Goal: Transaction & Acquisition: Purchase product/service

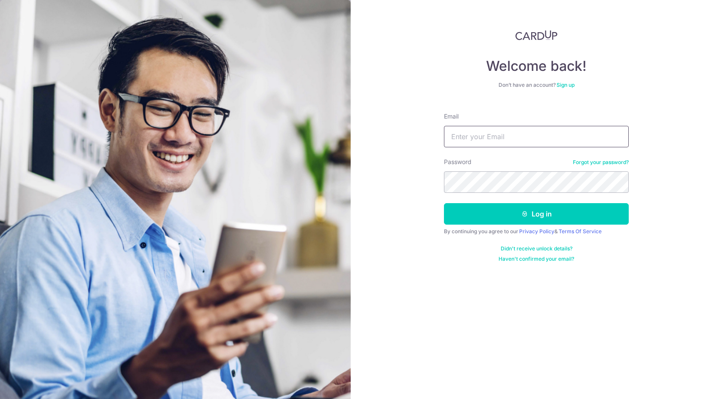
click at [484, 136] on input "Email" at bounding box center [536, 136] width 185 height 21
type input "[DOMAIN_NAME][EMAIL_ADDRESS][DOMAIN_NAME]"
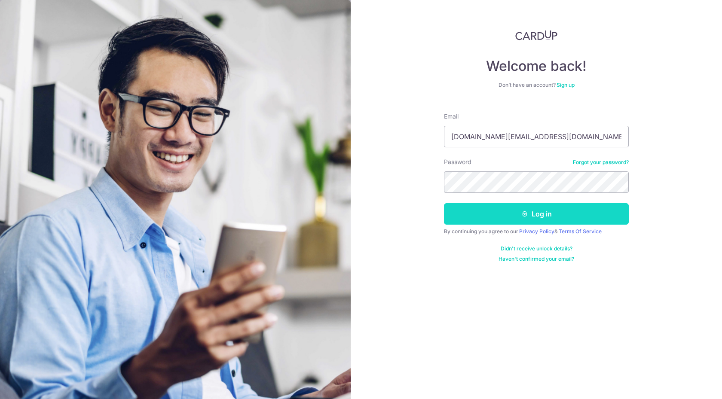
click at [538, 210] on button "Log in" at bounding box center [536, 213] width 185 height 21
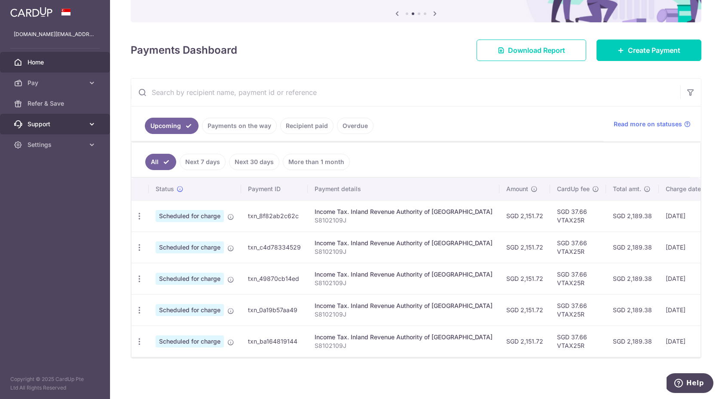
click at [78, 123] on span "Support" at bounding box center [56, 124] width 57 height 9
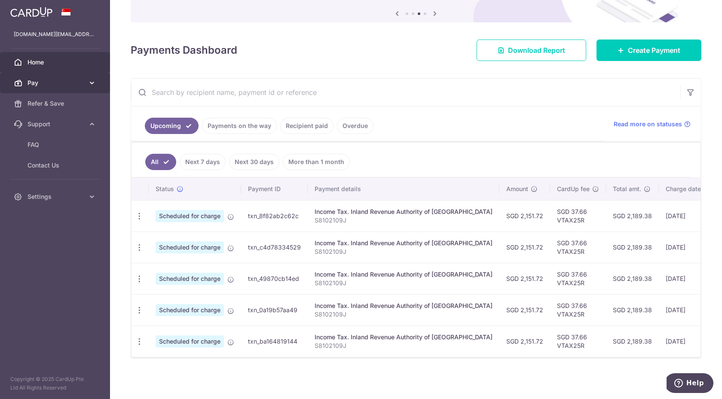
click at [91, 87] on icon at bounding box center [92, 83] width 9 height 9
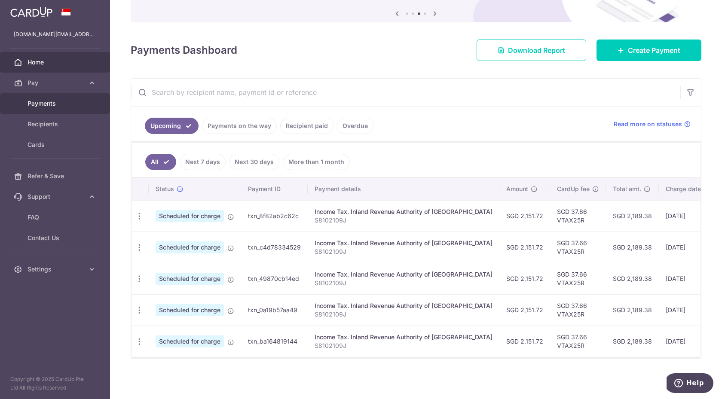
click at [61, 102] on span "Payments" at bounding box center [56, 103] width 57 height 9
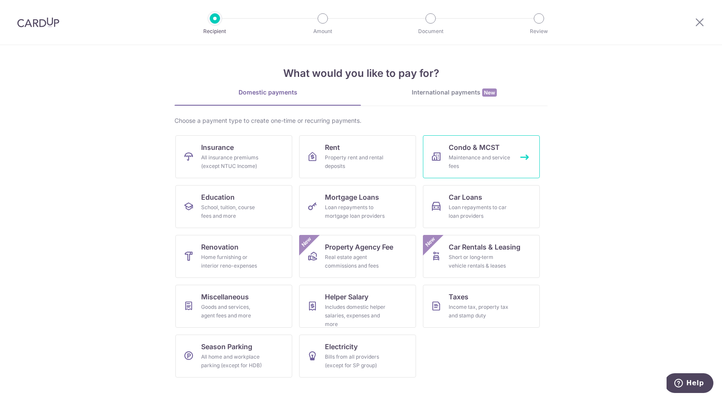
click at [470, 155] on div "Maintenance and service fees" at bounding box center [480, 162] width 62 height 17
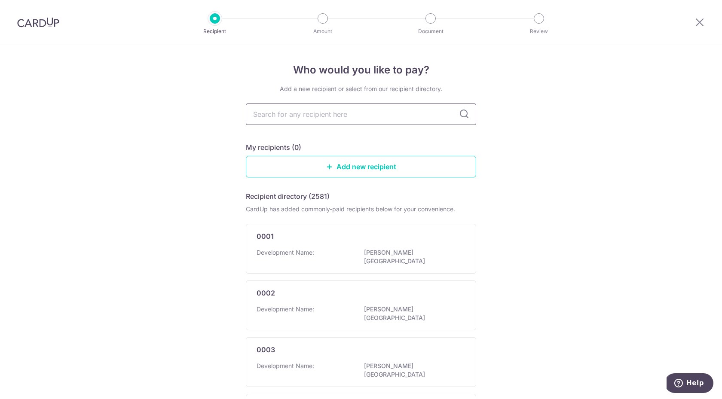
click at [434, 114] on input "text" at bounding box center [361, 114] width 230 height 21
type input "ms"
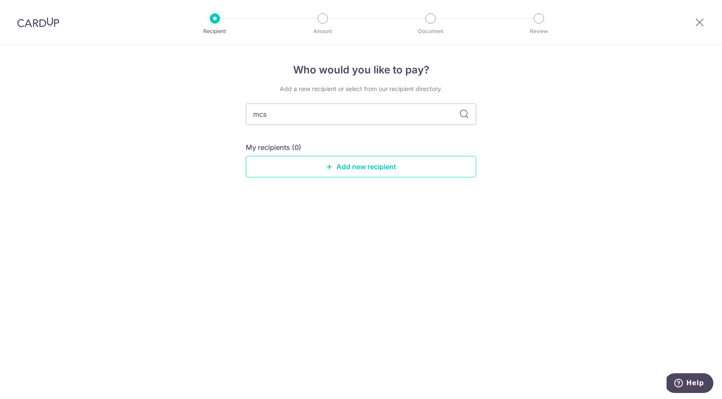
type input "mcst"
type input "mcst25"
type input "mcst21"
click at [460, 111] on icon at bounding box center [464, 114] width 10 height 10
click at [342, 167] on link "Add new recipient" at bounding box center [361, 166] width 230 height 21
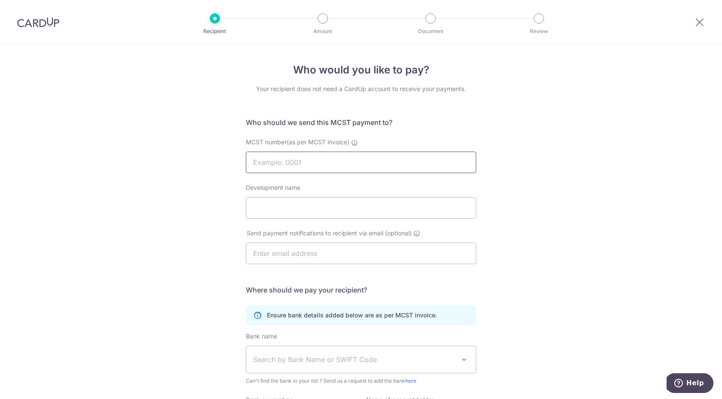
click at [338, 166] on input "MCST number(as per MCST invoice)" at bounding box center [361, 162] width 230 height 21
type input "2521"
click at [340, 211] on input "Development name" at bounding box center [361, 207] width 230 height 21
type input "PROPERTY FACILITY SERVICES PTE LTD"
click at [326, 251] on input "text" at bounding box center [361, 253] width 230 height 21
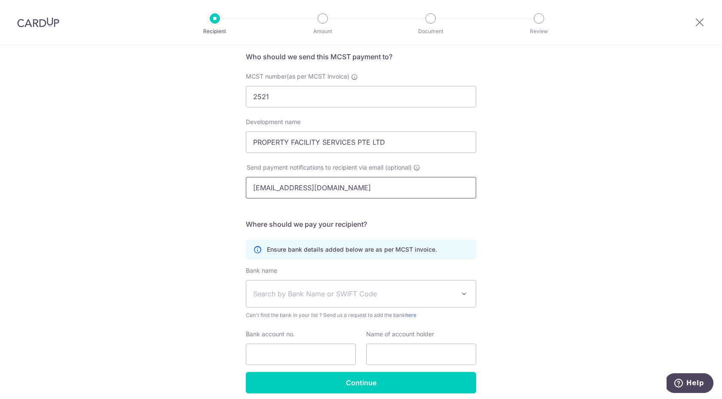
scroll to position [101, 0]
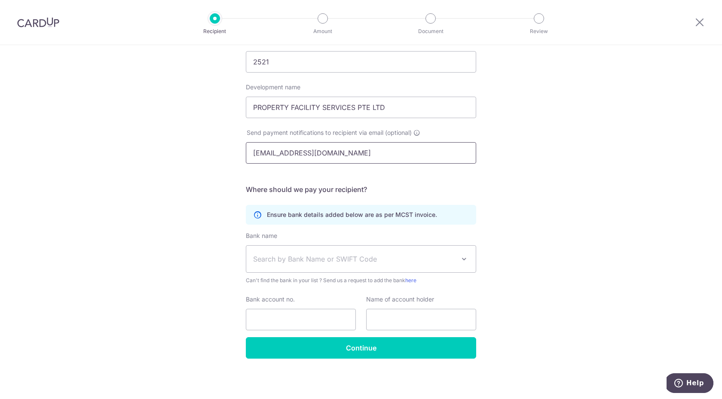
type input "[EMAIL_ADDRESS][DOMAIN_NAME]"
click at [332, 264] on span "Search by Bank Name or SWIFT Code" at bounding box center [354, 259] width 202 height 10
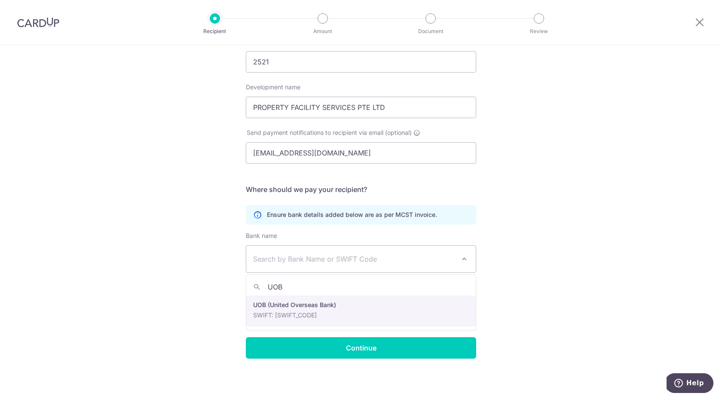
type input "UOB"
select select "18"
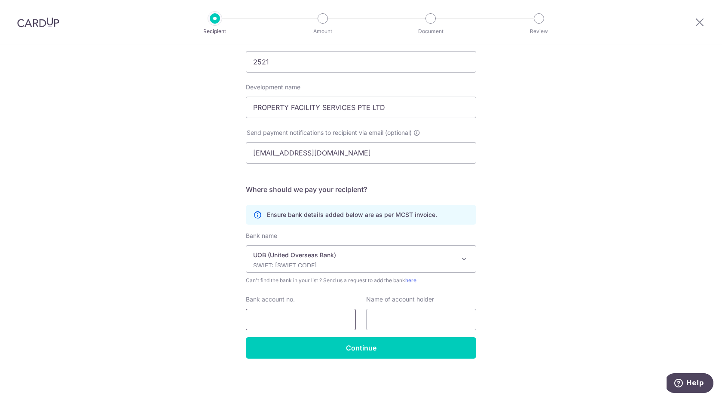
click at [312, 322] on input "Bank account no." at bounding box center [301, 319] width 110 height 21
type input "9833419869"
click at [389, 315] on input "text" at bounding box center [421, 319] width 110 height 21
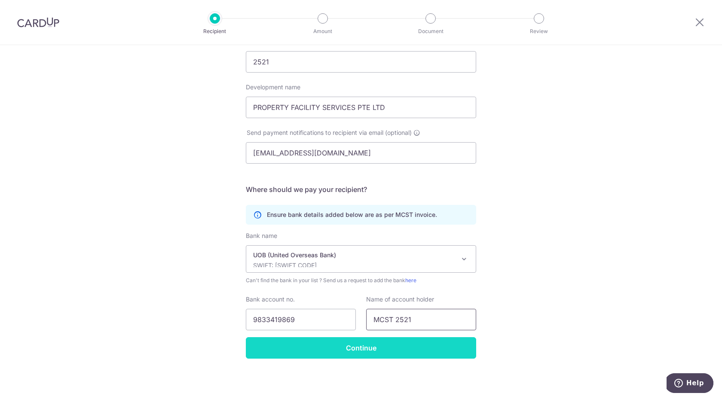
type input "MCST 2521"
click at [360, 350] on input "Continue" at bounding box center [361, 348] width 230 height 21
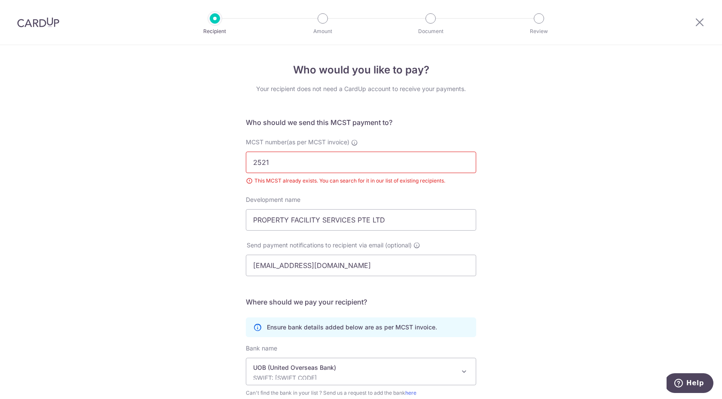
click at [215, 16] on div at bounding box center [215, 18] width 10 height 10
click at [701, 24] on icon at bounding box center [700, 22] width 10 height 11
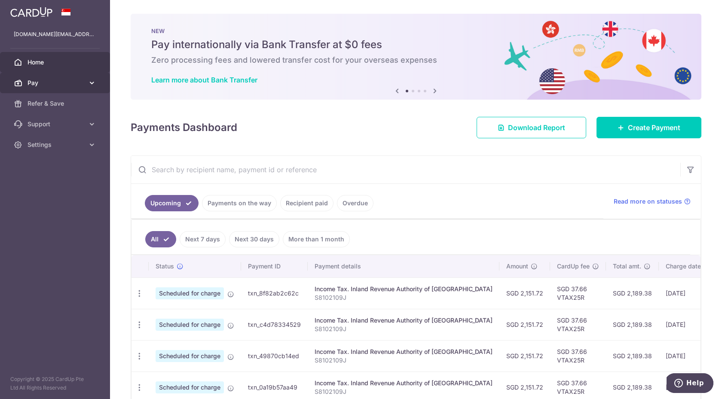
click at [74, 81] on span "Pay" at bounding box center [56, 83] width 57 height 9
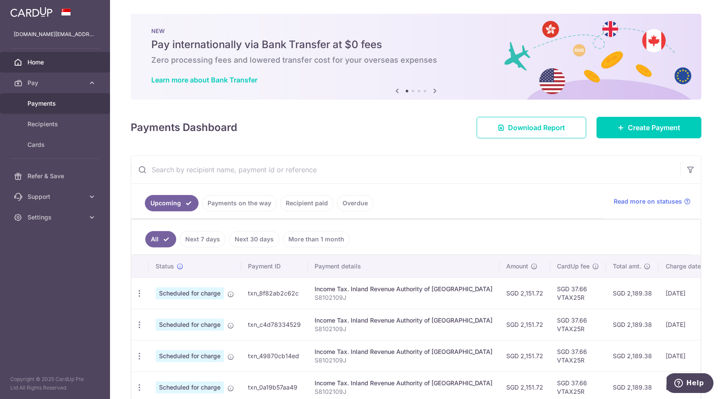
click at [51, 101] on span "Payments" at bounding box center [56, 103] width 57 height 9
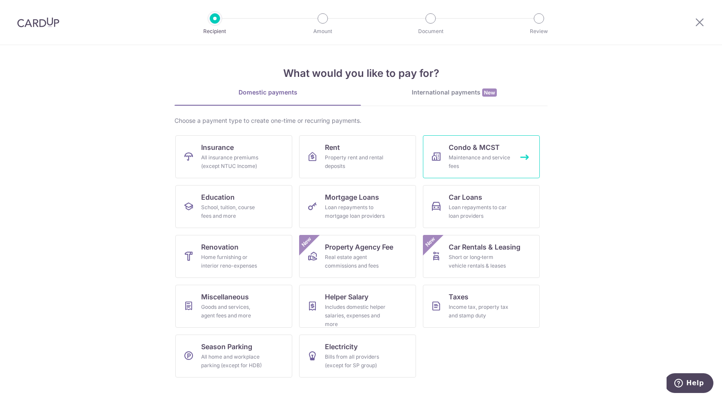
click at [489, 157] on div "Maintenance and service fees" at bounding box center [480, 162] width 62 height 17
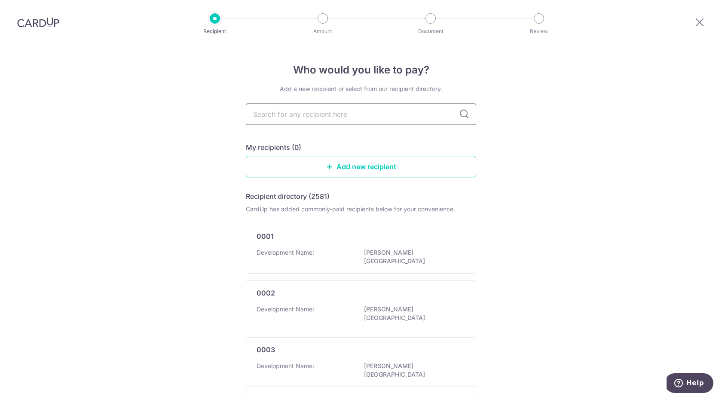
click at [315, 114] on input "text" at bounding box center [361, 114] width 230 height 21
type input "2521"
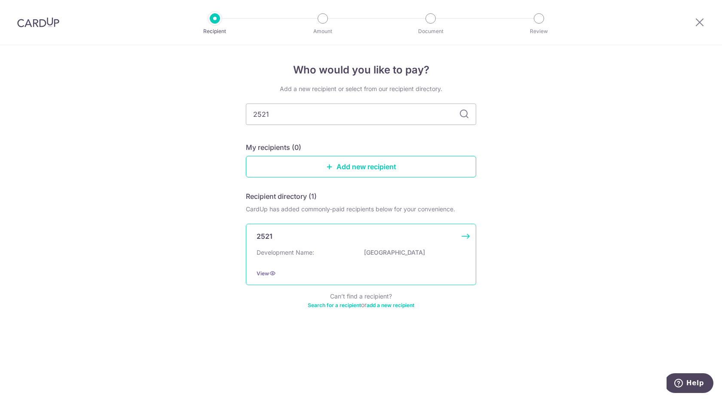
click at [318, 246] on div "2521 Development Name: [GEOGRAPHIC_DATA] View" at bounding box center [361, 254] width 230 height 61
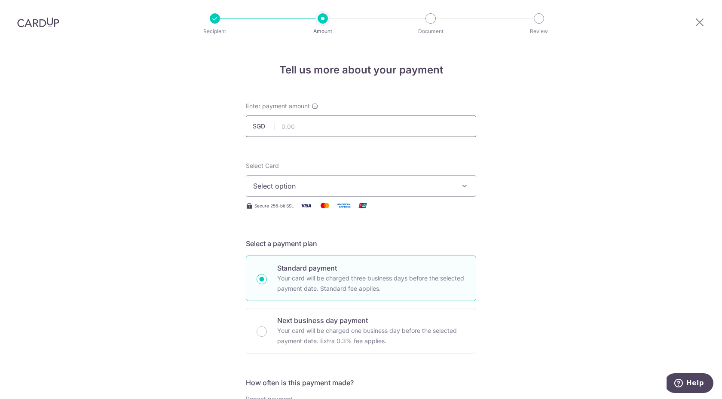
click at [327, 127] on input "text" at bounding box center [361, 126] width 230 height 21
type input "1,111.80"
click at [326, 188] on span "Select option" at bounding box center [353, 186] width 200 height 10
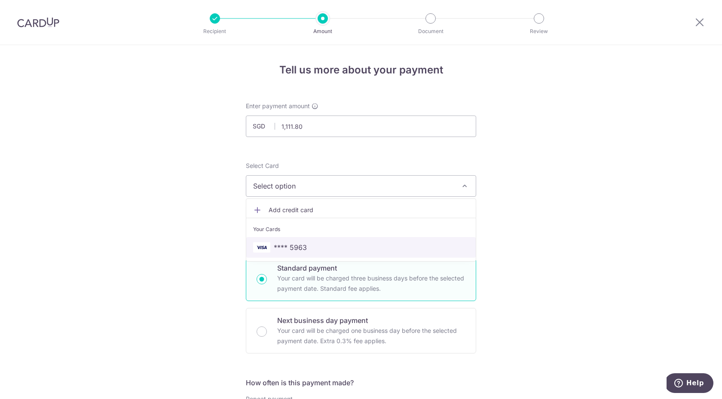
click at [308, 246] on span "**** 5963" at bounding box center [361, 248] width 216 height 10
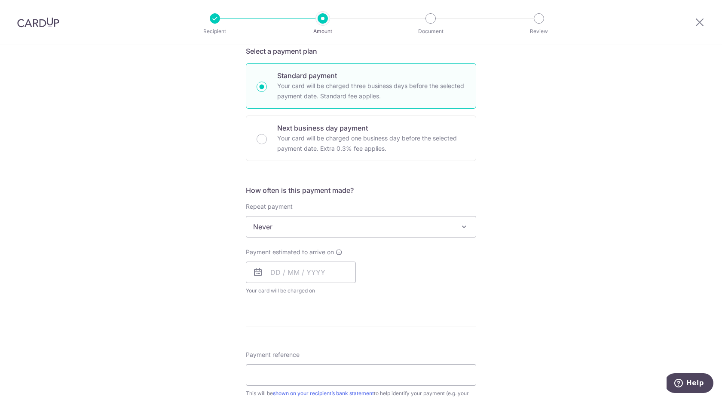
scroll to position [194, 0]
click at [299, 224] on span "Never" at bounding box center [361, 225] width 230 height 21
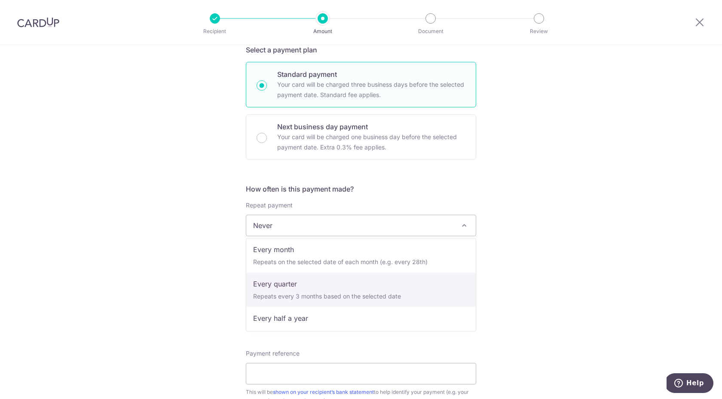
select select "4"
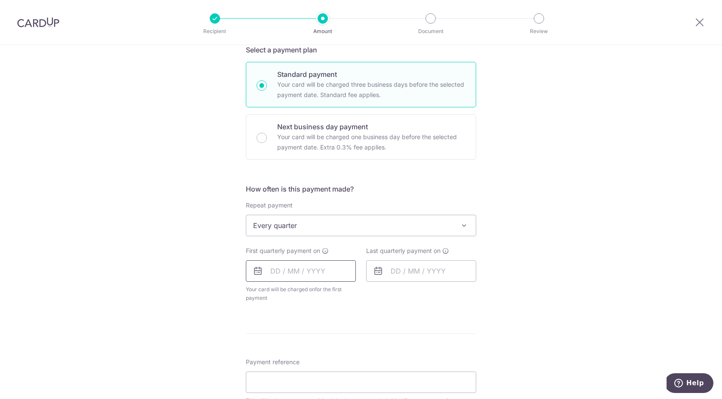
click at [271, 274] on input "text" at bounding box center [301, 271] width 110 height 21
click at [316, 363] on link "15" at bounding box center [315, 367] width 14 height 14
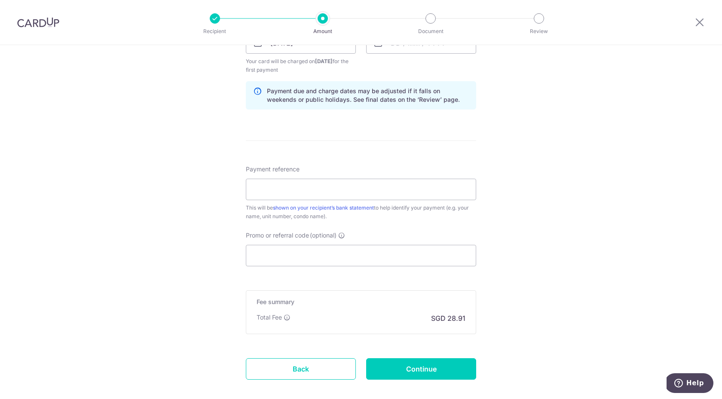
scroll to position [373, 0]
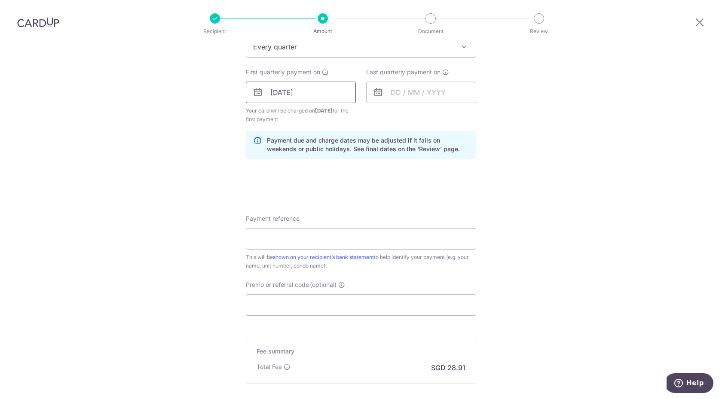
click at [320, 90] on input "[DATE]" at bounding box center [301, 92] width 110 height 21
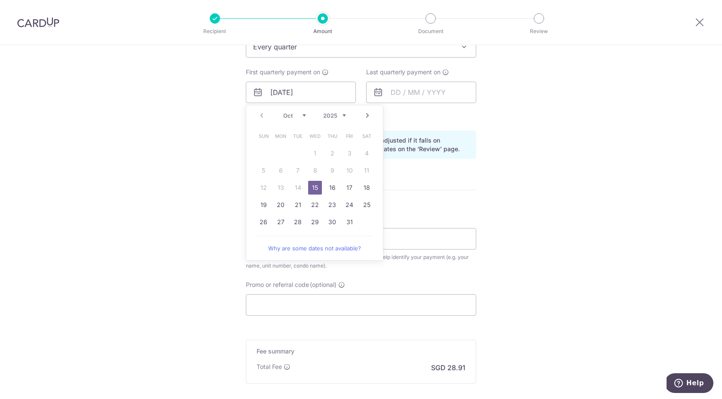
click at [368, 116] on link "Next" at bounding box center [367, 116] width 10 height 10
click at [335, 153] on link "1" at bounding box center [332, 154] width 14 height 14
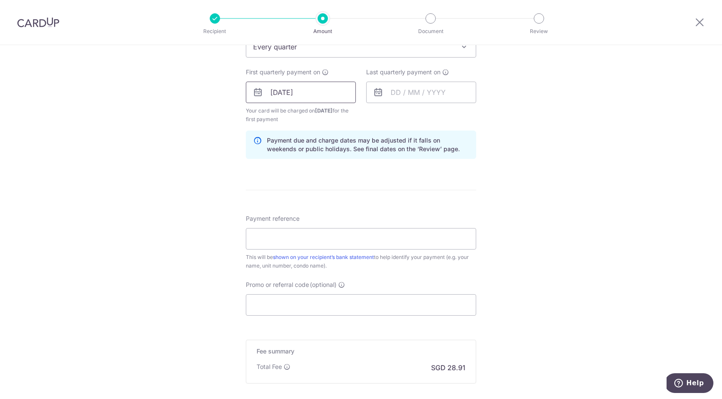
click at [335, 98] on input "[DATE]" at bounding box center [301, 92] width 110 height 21
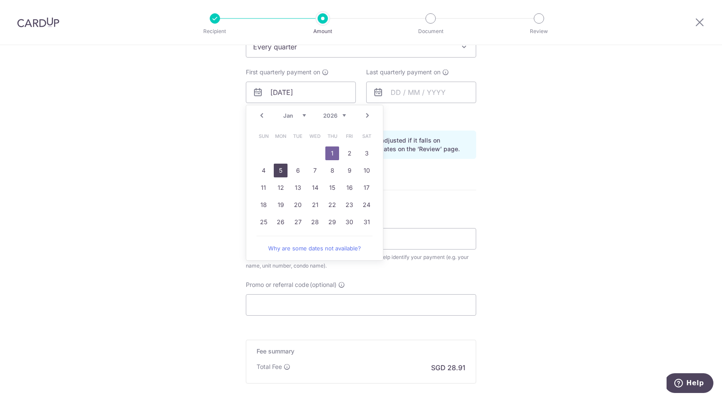
click at [281, 170] on link "5" at bounding box center [281, 171] width 14 height 14
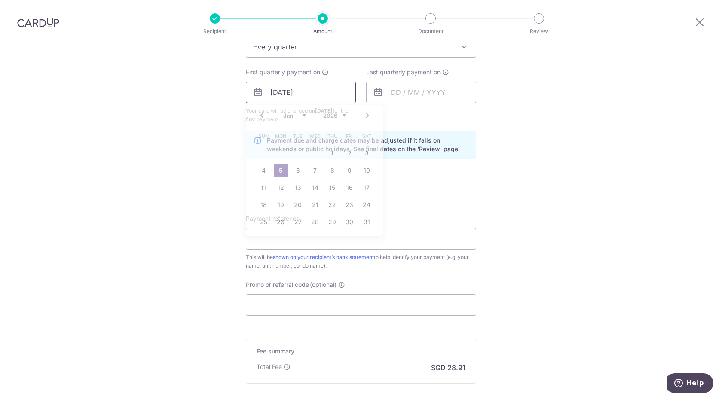
click at [335, 95] on input "[DATE]" at bounding box center [301, 92] width 110 height 21
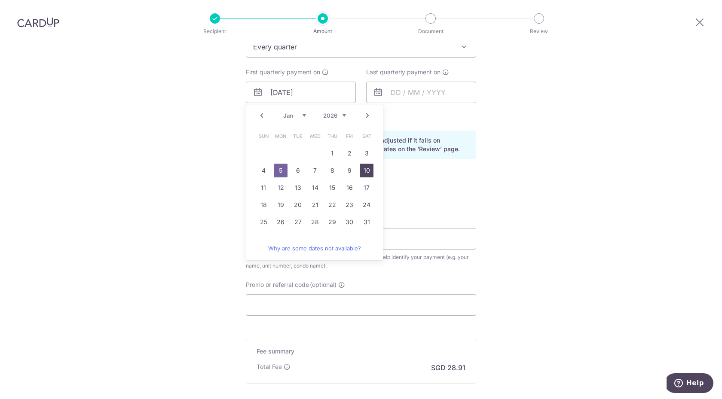
click at [367, 173] on link "10" at bounding box center [367, 171] width 14 height 14
type input "[DATE]"
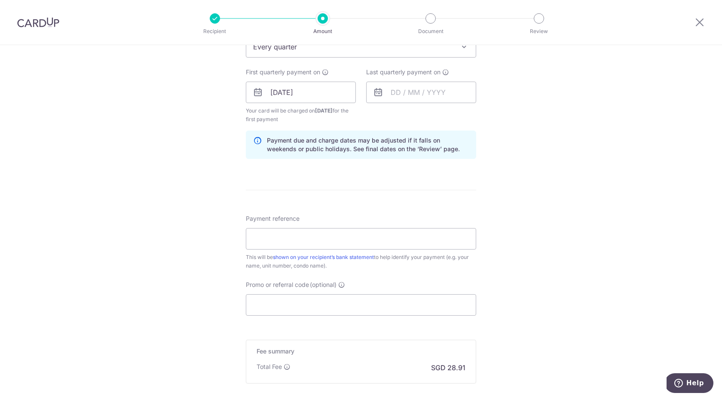
click at [406, 200] on form "Enter payment amount SGD 1,111.80 1111.80 Select Card **** 5963 Add credit card…" at bounding box center [361, 91] width 230 height 725
click at [300, 237] on input "Payment reference" at bounding box center [361, 238] width 230 height 21
type input "35#12-06"
click at [298, 303] on input "Promo or referral code (optional)" at bounding box center [361, 305] width 230 height 21
click at [184, 314] on div "Tell us more about your payment Enter payment amount SGD 1,111.80 1111.80 Selec…" at bounding box center [361, 83] width 722 height 822
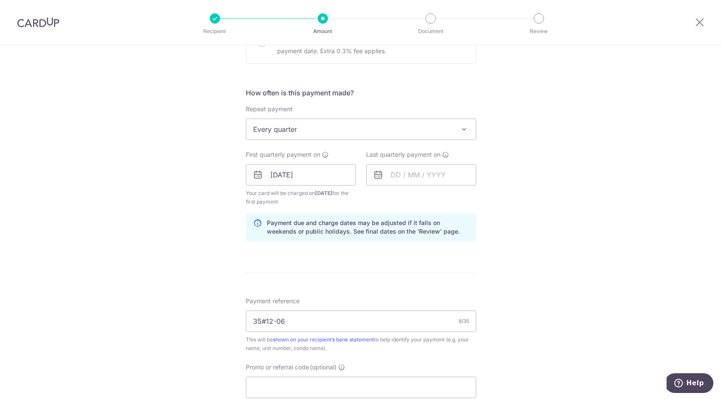
scroll to position [291, 0]
